Goal: Task Accomplishment & Management: Use online tool/utility

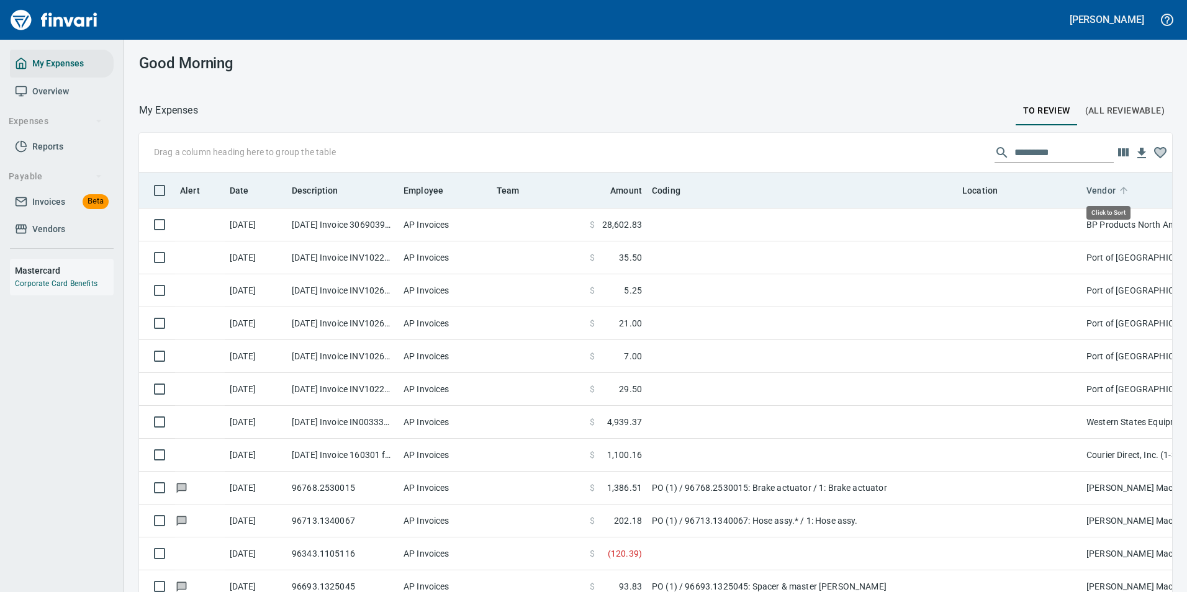
click at [1120, 189] on icon at bounding box center [1123, 190] width 11 height 11
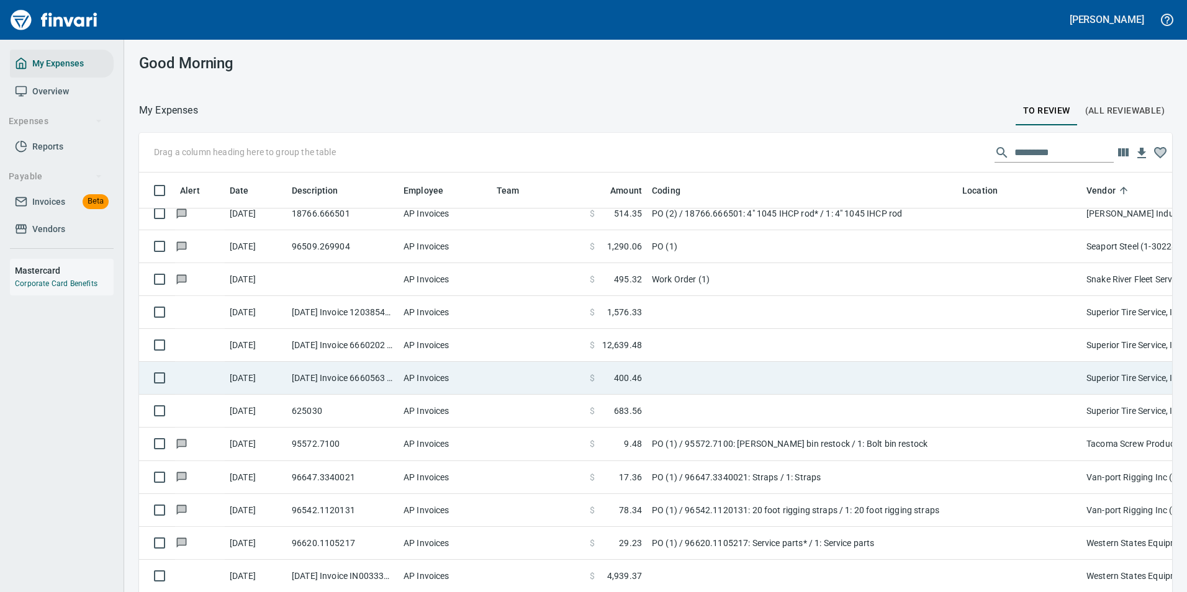
scroll to position [2322, 0]
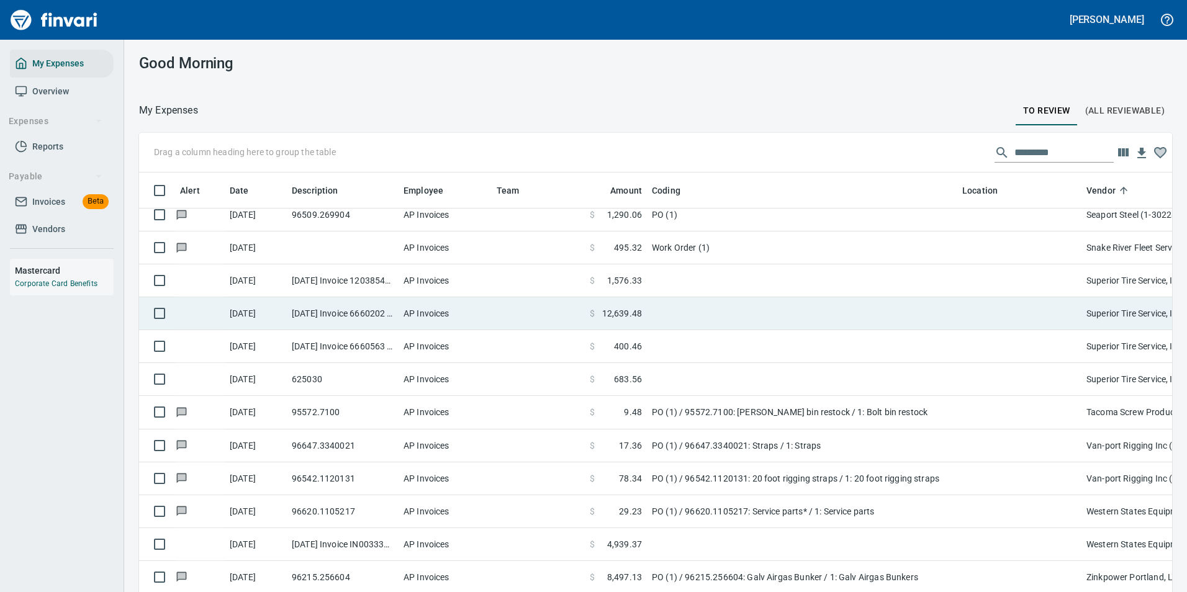
click at [657, 308] on td at bounding box center [802, 313] width 310 height 33
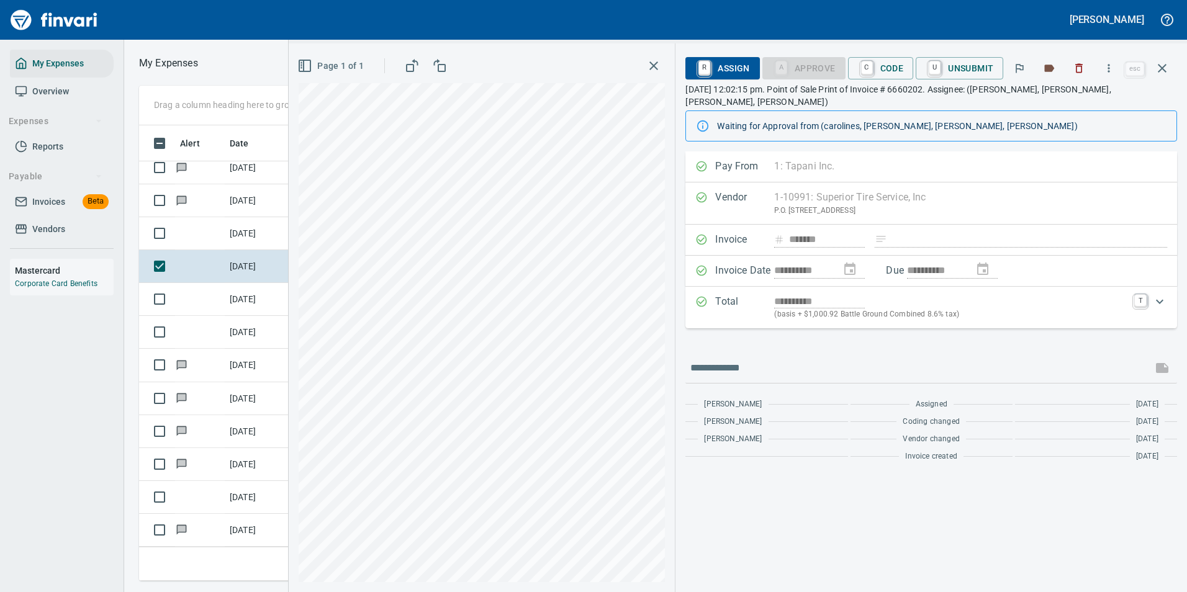
scroll to position [437, 704]
click at [1111, 73] on icon "button" at bounding box center [1108, 68] width 12 height 12
click at [1084, 110] on span "Download" at bounding box center [1106, 104] width 119 height 15
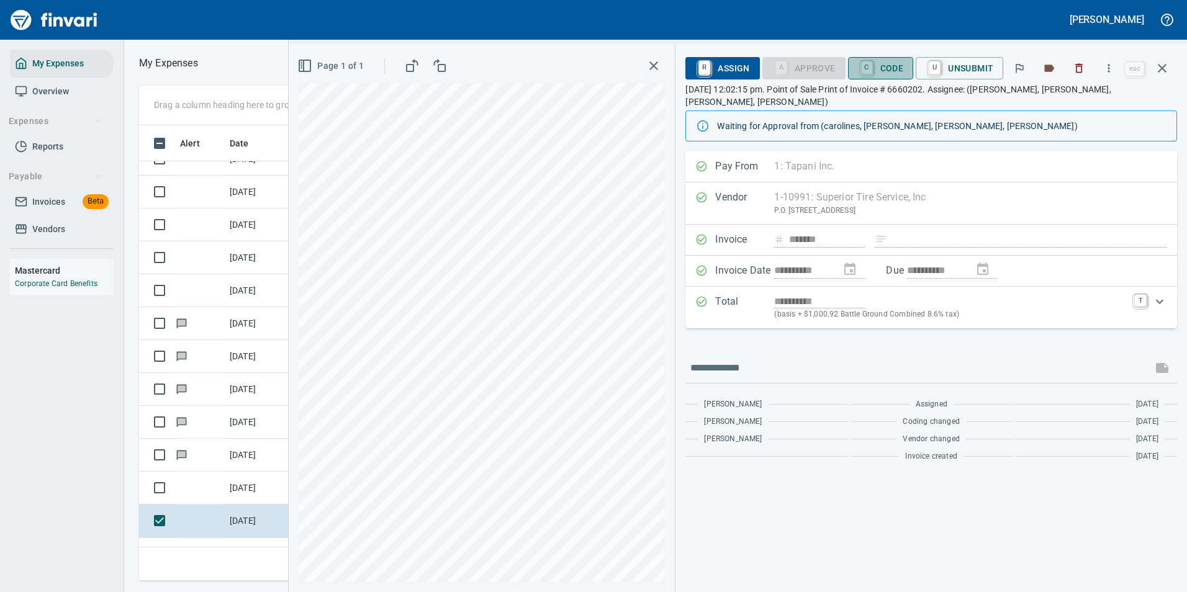
click at [858, 63] on span "C Code" at bounding box center [881, 68] width 46 height 21
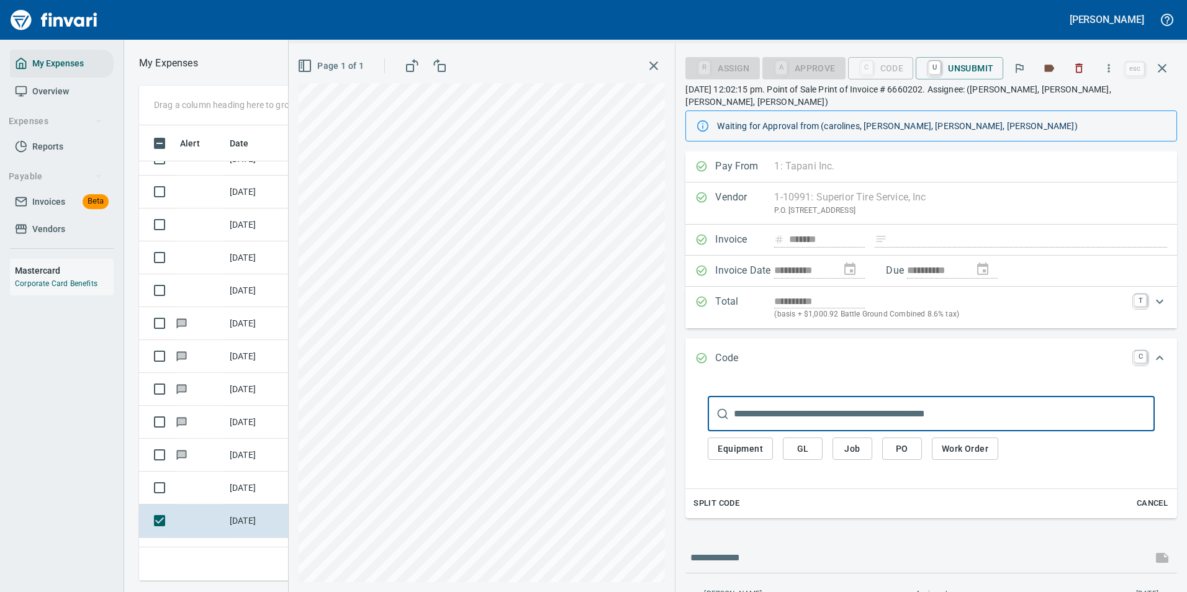
click at [961, 441] on span "Work Order" at bounding box center [964, 449] width 47 height 16
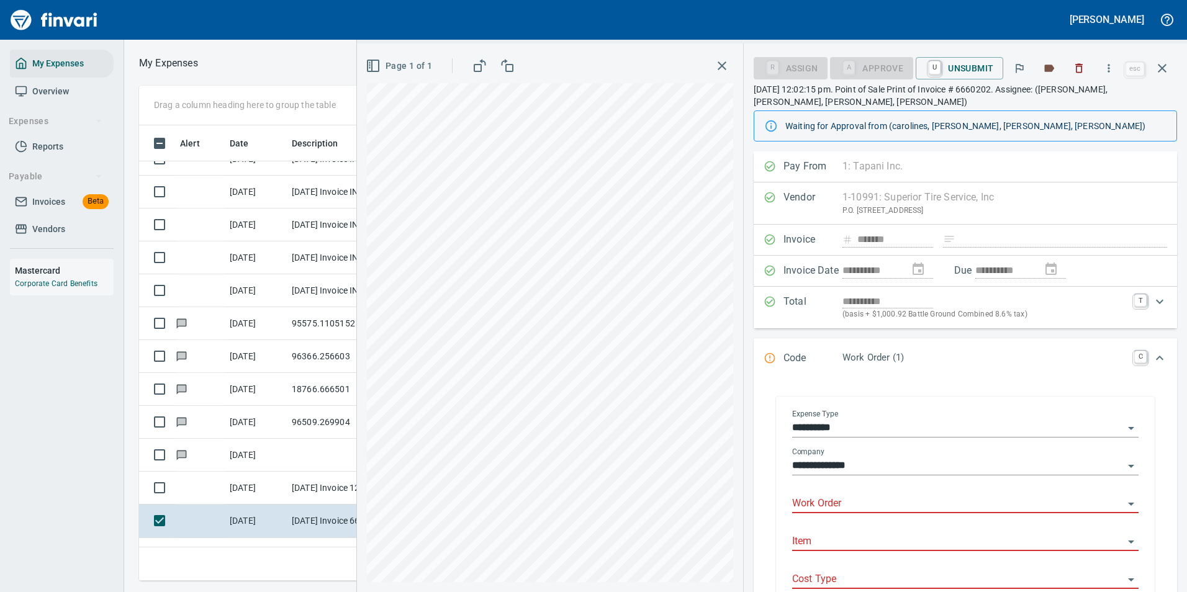
click at [837, 508] on input "Work Order" at bounding box center [957, 503] width 331 height 17
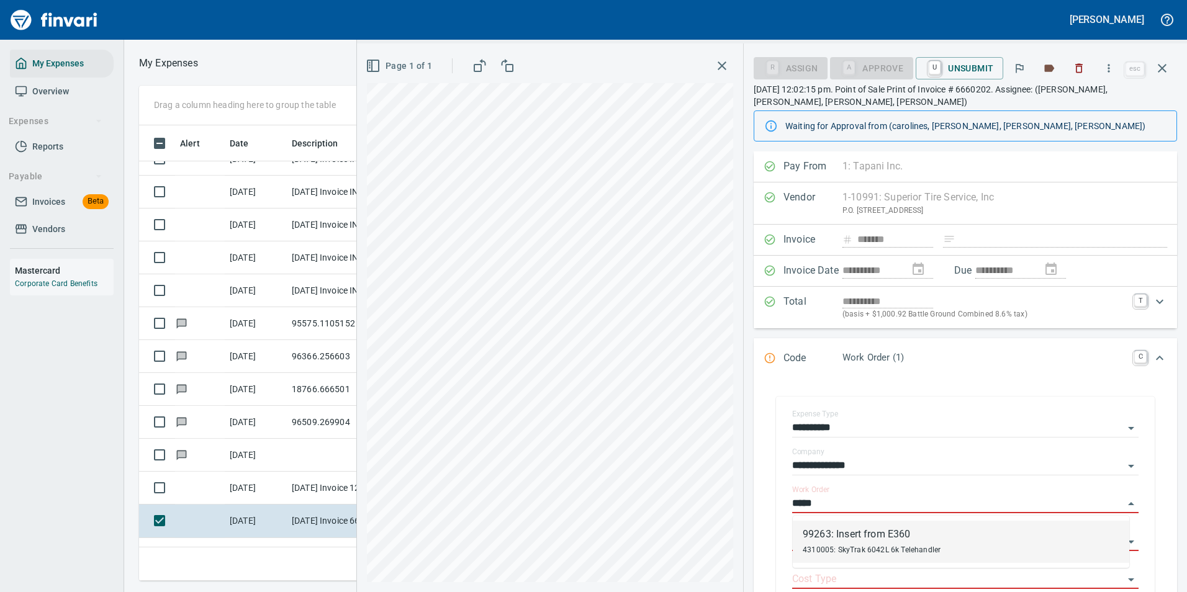
click at [822, 536] on div "99263: Insert from E360" at bounding box center [871, 534] width 138 height 15
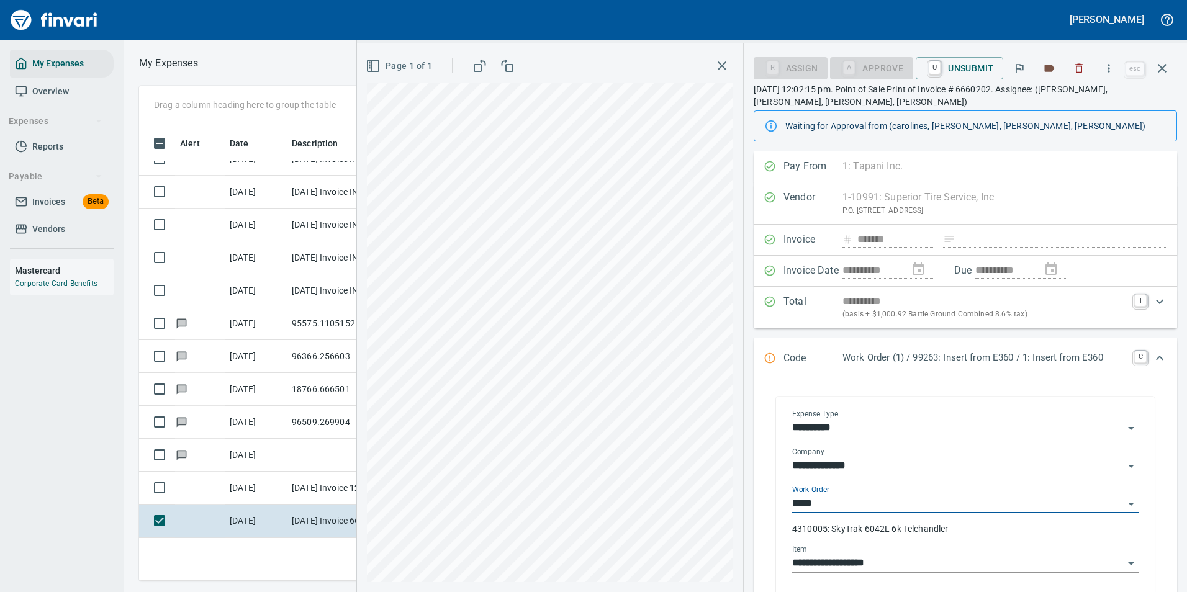
type input "**********"
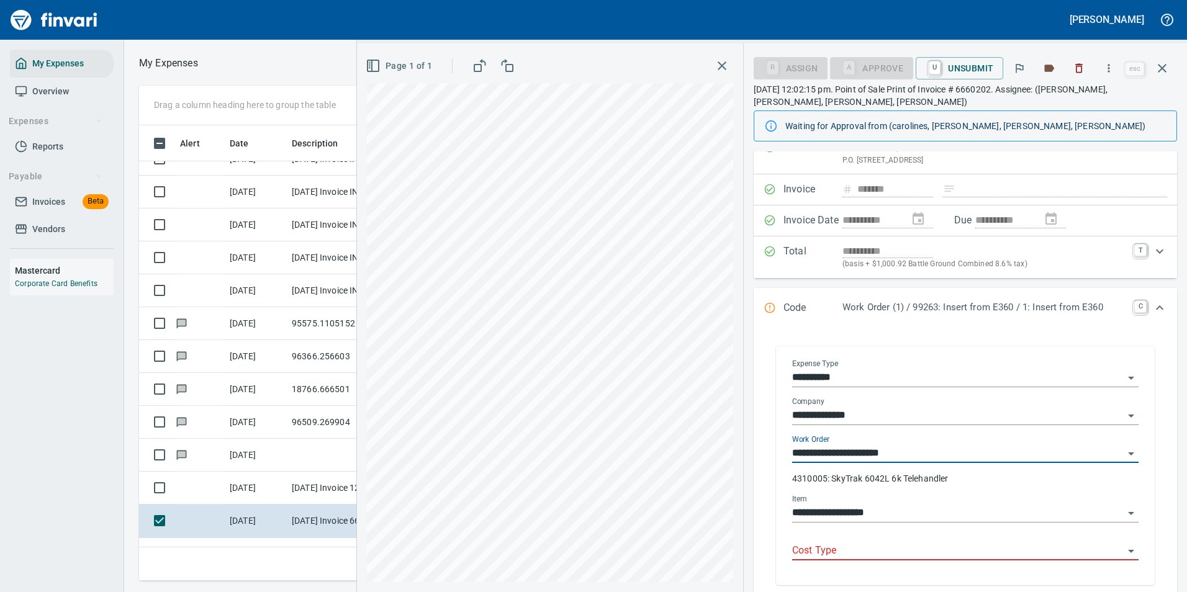
scroll to position [62, 0]
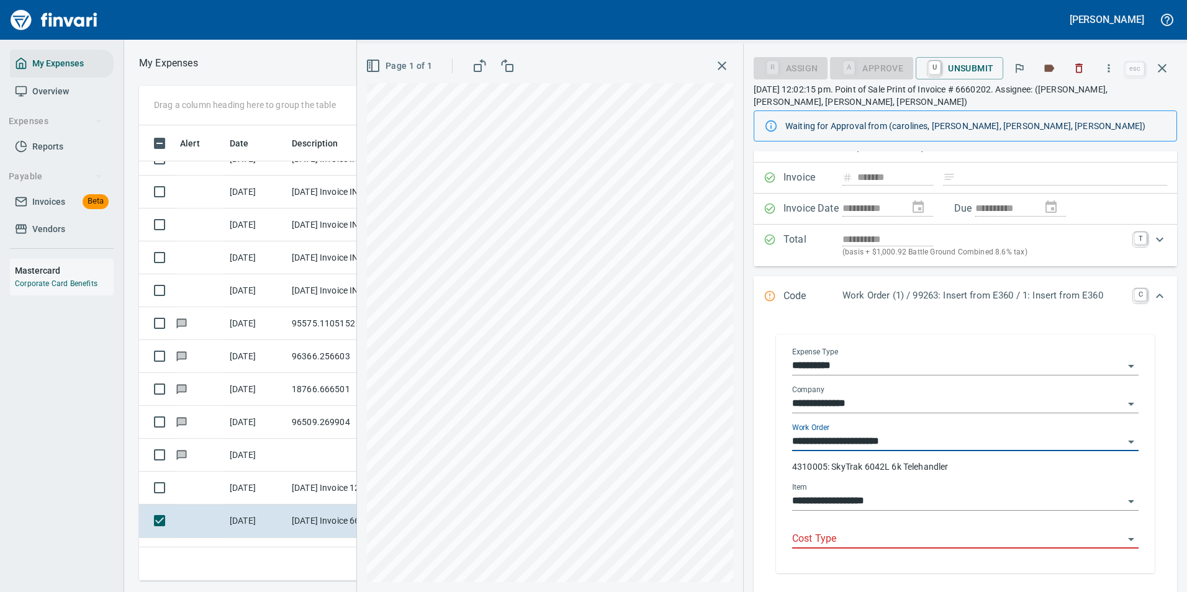
type input "**********"
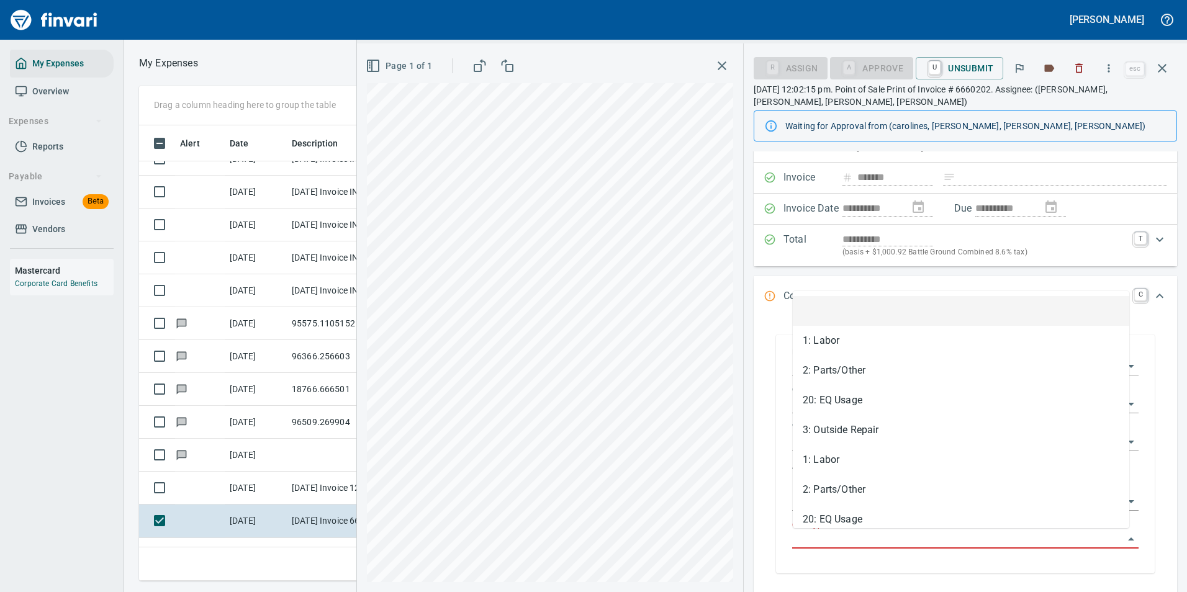
click at [820, 536] on input "Cost Type" at bounding box center [957, 539] width 331 height 17
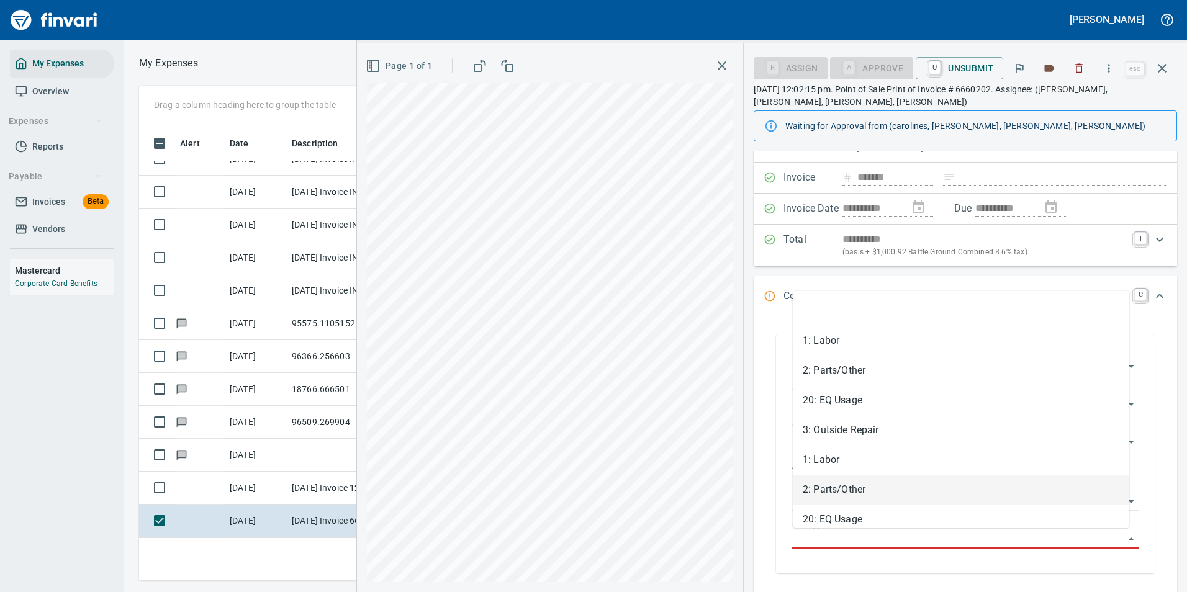
click at [830, 490] on li "2: Parts/Other" at bounding box center [961, 490] width 336 height 30
type input "**********"
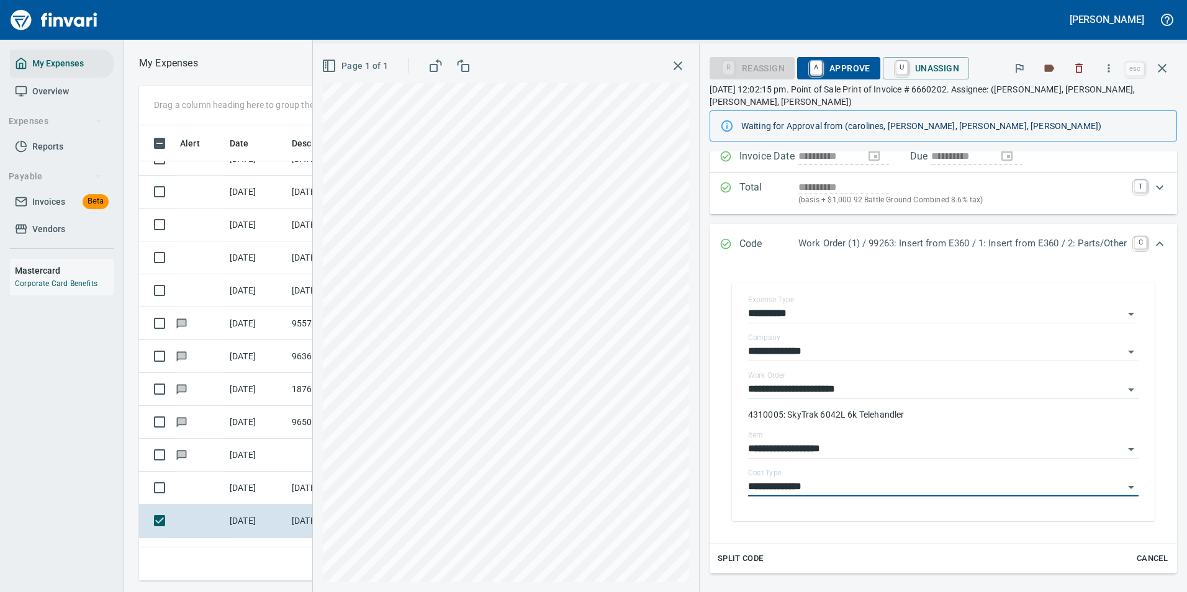
scroll to position [0, 0]
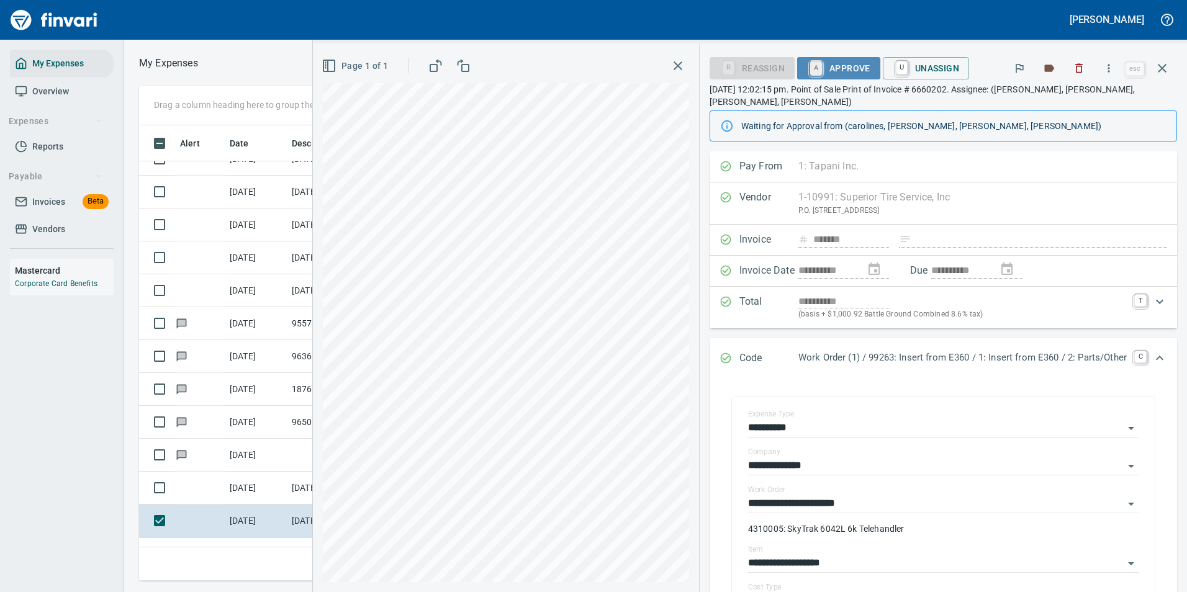
click at [810, 65] on link "A" at bounding box center [816, 68] width 12 height 14
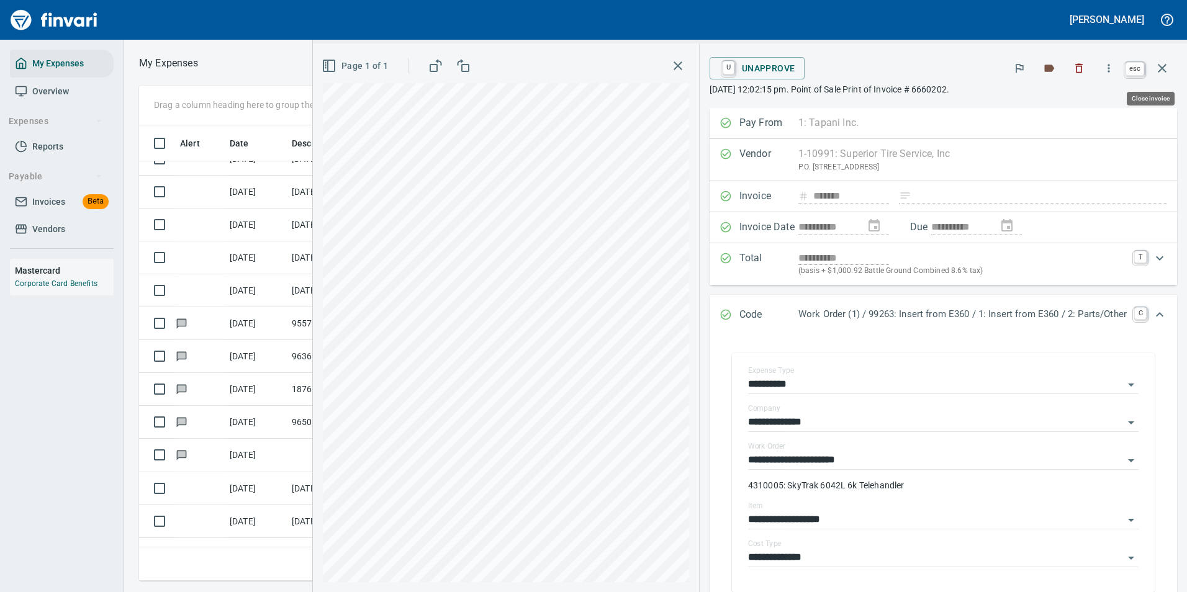
click at [1156, 66] on icon "button" at bounding box center [1161, 68] width 15 height 15
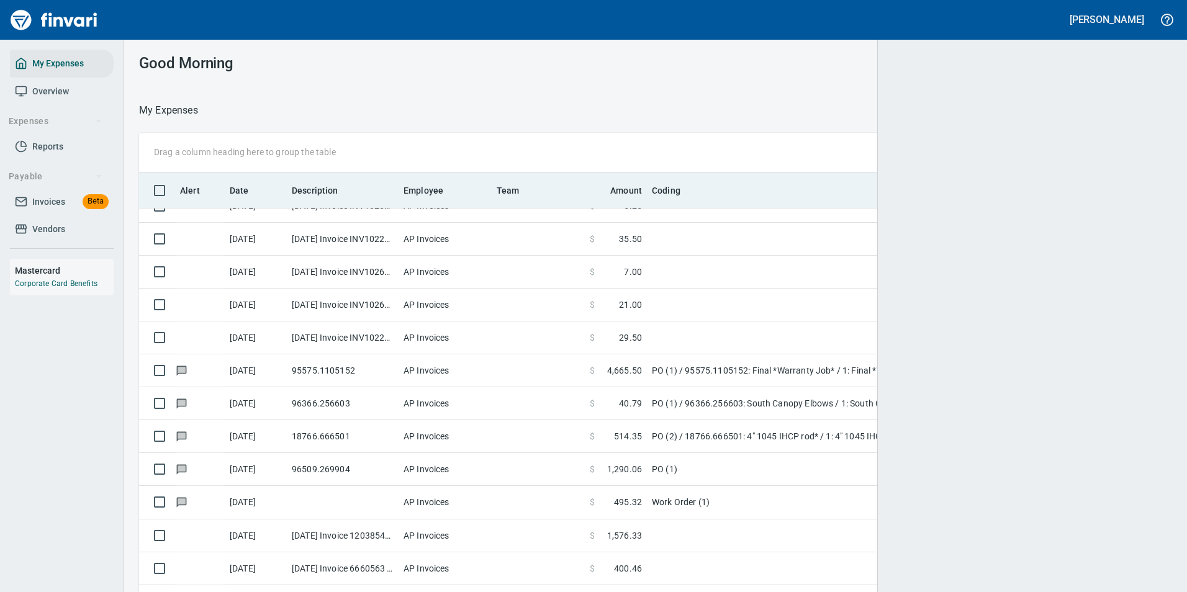
scroll to position [437, 1005]
